Goal: Task Accomplishment & Management: Use online tool/utility

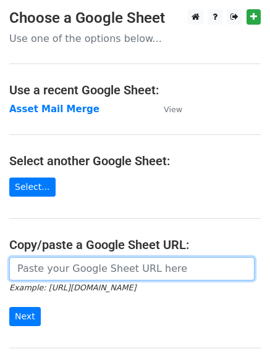
click at [77, 268] on input "url" at bounding box center [131, 268] width 245 height 23
paste input "https://docs.google.com/spreadsheets/d/11E0mTLcCozUA60jUEx8QPL2YRAWFFwhPeXUi5ct…"
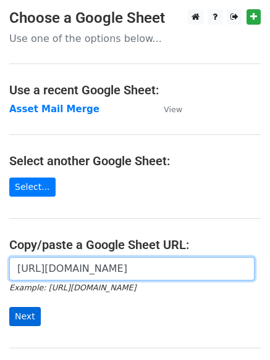
type input "https://docs.google.com/spreadsheets/d/11E0mTLcCozUA60jUEx8QPL2YRAWFFwhPeXUi5ct…"
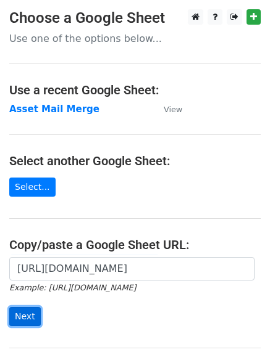
click at [20, 323] on input "Next" at bounding box center [24, 316] width 31 height 19
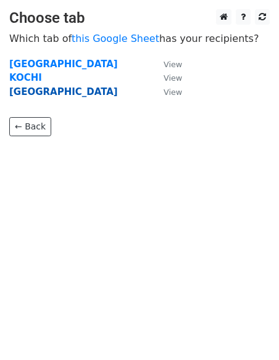
click at [35, 95] on strong "[GEOGRAPHIC_DATA]" at bounding box center [63, 91] width 109 height 11
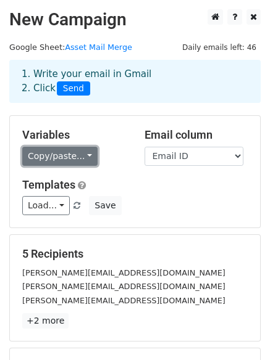
click at [42, 159] on link "Copy/paste..." at bounding box center [59, 156] width 75 height 19
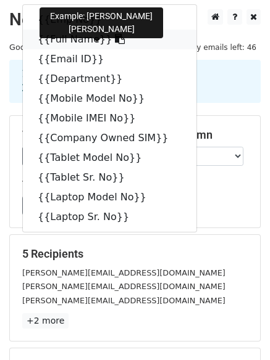
click at [77, 36] on link "{{Full Name}}" at bounding box center [109, 40] width 173 height 20
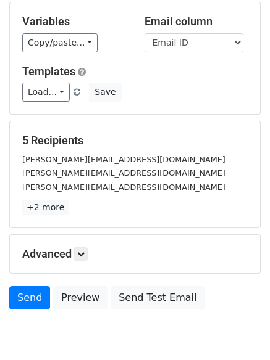
scroll to position [123, 0]
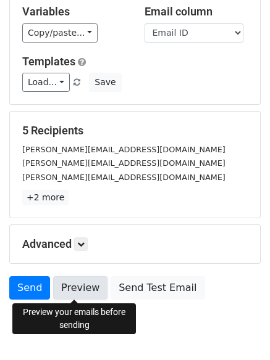
click at [73, 289] on link "Preview" at bounding box center [80, 287] width 54 height 23
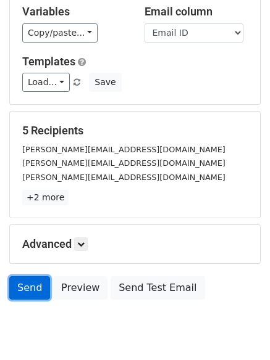
click at [36, 282] on link "Send" at bounding box center [29, 287] width 41 height 23
